Goal: Task Accomplishment & Management: Use online tool/utility

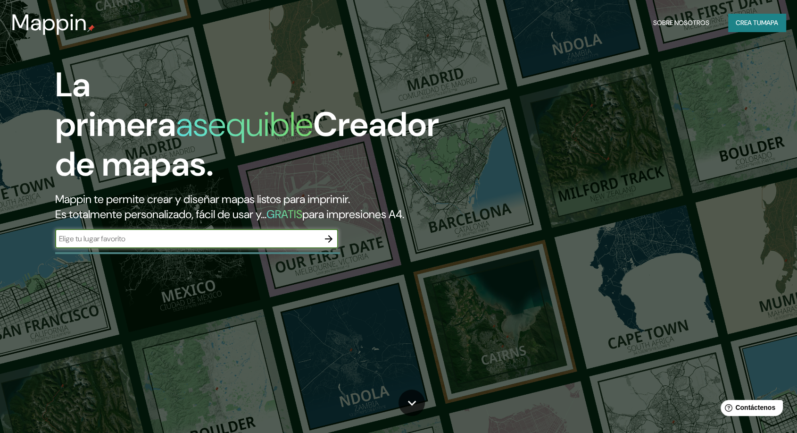
drag, startPoint x: 252, startPoint y: 238, endPoint x: 252, endPoint y: 234, distance: 4.8
click at [251, 238] on input "text" at bounding box center [187, 238] width 264 height 11
type input "puno"
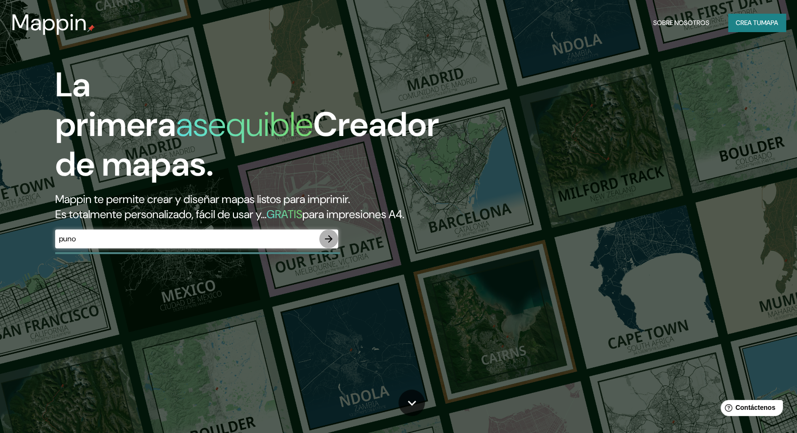
click at [330, 240] on icon "button" at bounding box center [329, 239] width 8 height 8
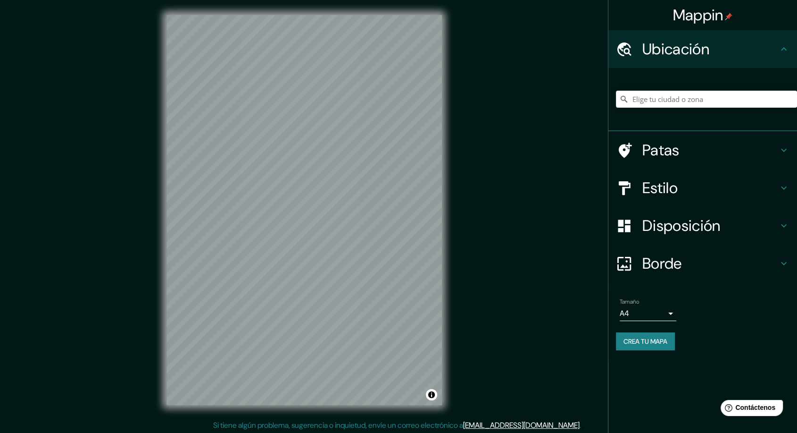
click at [465, 275] on div "Mappin Ubicación Patas Estilo Disposición Borde Elige un borde. Consejo : puede…" at bounding box center [398, 217] width 797 height 435
click at [690, 101] on input "Elige tu ciudad o zona" at bounding box center [706, 99] width 181 height 17
click at [674, 91] on input "Punpun, [GEOGRAPHIC_DATA], [GEOGRAPHIC_DATA]" at bounding box center [706, 99] width 181 height 17
drag, startPoint x: 708, startPoint y: 98, endPoint x: 647, endPoint y: 105, distance: 60.8
click at [647, 105] on input "Punpun, [GEOGRAPHIC_DATA], [GEOGRAPHIC_DATA]" at bounding box center [706, 99] width 181 height 17
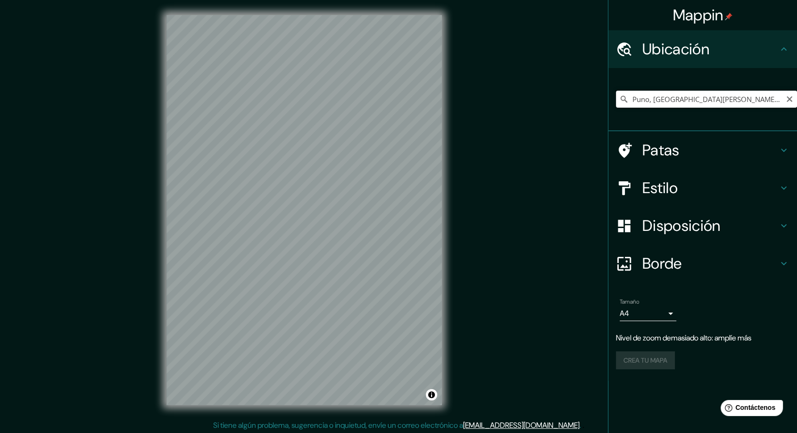
click at [674, 96] on input "Puno, [GEOGRAPHIC_DATA][PERSON_NAME], [GEOGRAPHIC_DATA]" at bounding box center [706, 99] width 181 height 17
drag, startPoint x: 764, startPoint y: 93, endPoint x: 561, endPoint y: 105, distance: 203.3
click at [561, 104] on div "Mappin Ubicación Puno, [GEOGRAPHIC_DATA][PERSON_NAME], [GEOGRAPHIC_DATA] Patas …" at bounding box center [398, 217] width 797 height 435
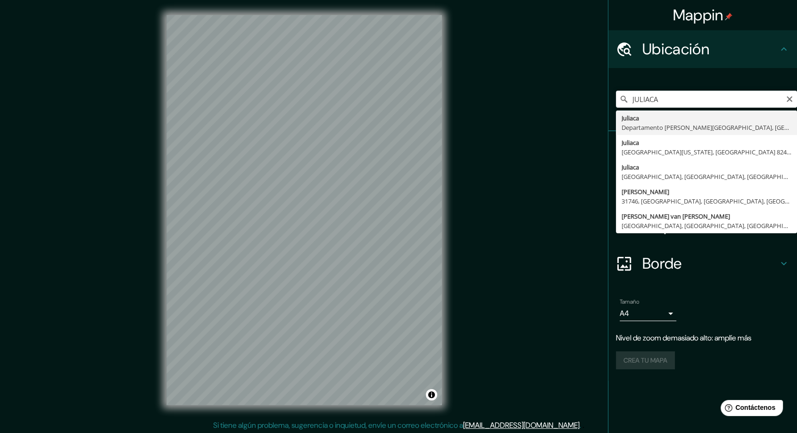
type input "Juliaca, [GEOGRAPHIC_DATA][PERSON_NAME], [GEOGRAPHIC_DATA]"
